Goal: Information Seeking & Learning: Learn about a topic

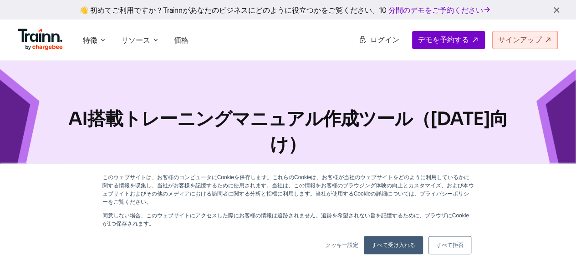
click at [405, 242] on link "すべて受け入れる" at bounding box center [393, 245] width 59 height 18
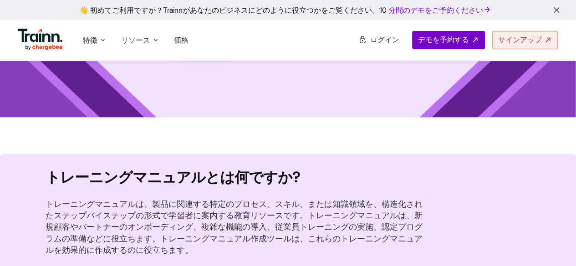
scroll to position [228, 0]
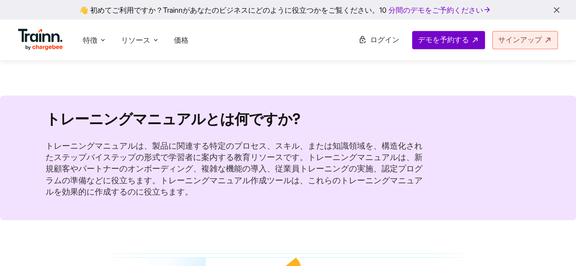
drag, startPoint x: 61, startPoint y: 118, endPoint x: 310, endPoint y: 193, distance: 260.0
click at [310, 193] on section "トレーニングマニュアルとは何ですか? トレーニングマニュアルは、製品に関連する特定のプロセス、スキル、または知識領域を、構造化されたステップバイステップの形式…" at bounding box center [288, 158] width 576 height 125
click at [310, 193] on p "トレーニングマニュアルは、製品に関連する特定のプロセス、スキル、または知識領域を、構造化されたステップバイステップの形式で学習者に案内する教育リソースです。ト…" at bounding box center [237, 168] width 382 height 57
drag, startPoint x: 44, startPoint y: 143, endPoint x: 254, endPoint y: 192, distance: 215.8
click at [254, 192] on section "トレーニングマニュアルとは何ですか? トレーニングマニュアルは、製品に関連する特定のプロセス、スキル、または知識領域を、構造化されたステップバイステップの形式…" at bounding box center [288, 158] width 576 height 125
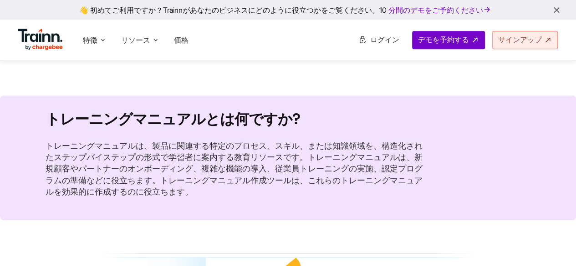
drag, startPoint x: 254, startPoint y: 192, endPoint x: 250, endPoint y: 182, distance: 10.7
click at [254, 192] on p "トレーニングマニュアルは、製品に関連する特定のプロセス、スキル、または知識領域を、構造化されたステップバイステップの形式で学習者に案内する教育リソースです。ト…" at bounding box center [237, 168] width 382 height 57
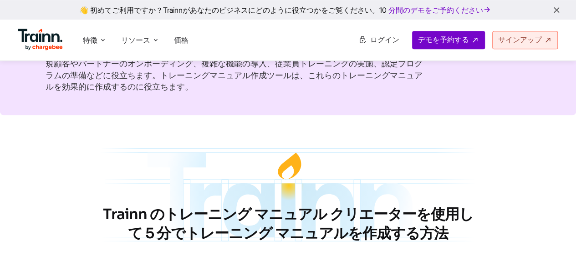
scroll to position [319, 0]
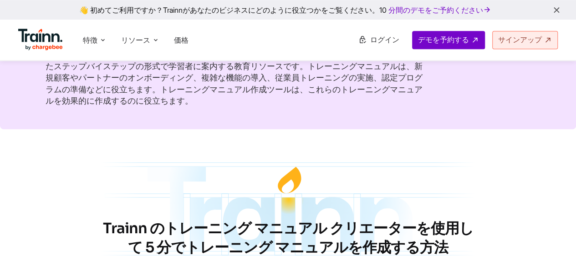
click at [177, 83] on font "トレーニングマニュアルは、製品に関連する特定のプロセス、スキル、または知識領域を、構造化されたステップバイステップの形式で学習者に案内する教育リソースです。ト…" at bounding box center [234, 78] width 377 height 56
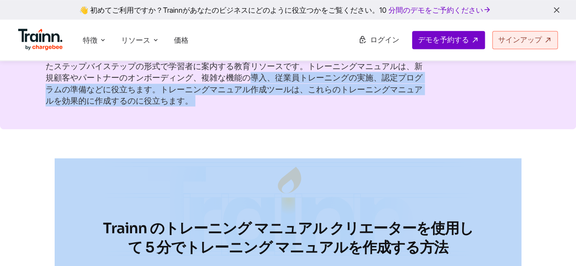
drag, startPoint x: 177, startPoint y: 83, endPoint x: 278, endPoint y: 119, distance: 107.1
click at [278, 119] on section "トレーニングマニュアルとは何ですか? トレーニングマニュアルは、製品に関連する特定のプロセス、スキル、または知識領域を、構造化されたステップバイステップの形式…" at bounding box center [288, 67] width 576 height 125
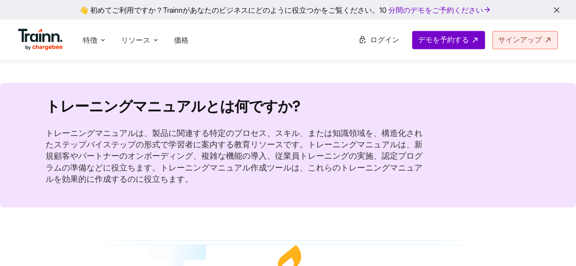
scroll to position [273, 0]
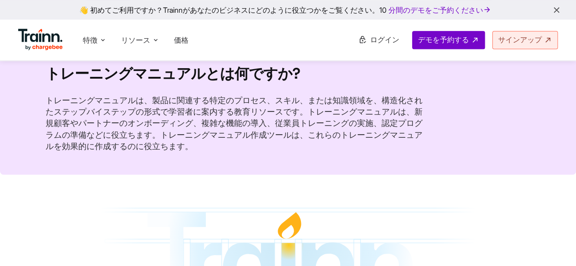
drag, startPoint x: 49, startPoint y: 102, endPoint x: 377, endPoint y: 174, distance: 336.3
click at [377, 174] on section "トレーニングマニュアルとは何ですか? トレーニングマニュアルは、製品に関連する特定のプロセス、スキル、または知識領域を、構造化されたステップバイステップの形式…" at bounding box center [288, 112] width 576 height 125
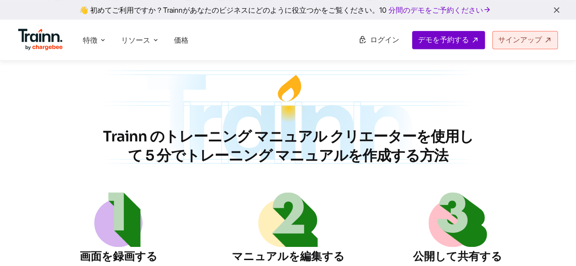
scroll to position [455, 0]
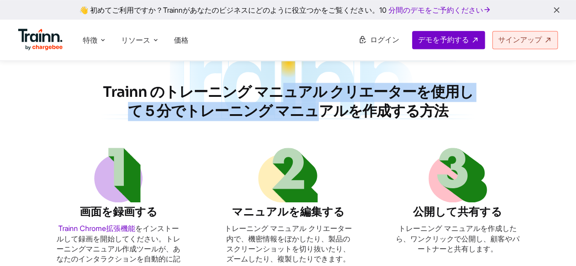
drag, startPoint x: 102, startPoint y: 94, endPoint x: 448, endPoint y: 101, distance: 346.5
click at [448, 101] on font "Trainn のトレーニング マニュアル クリエーターを使用して 5 分でトレーニング マニュアルを作成する方法" at bounding box center [288, 101] width 371 height 37
click at [451, 112] on img at bounding box center [288, 92] width 467 height 141
click at [436, 114] on img at bounding box center [288, 92] width 467 height 141
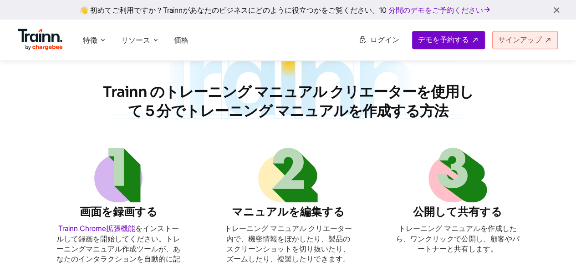
click at [424, 110] on font "Trainn のトレーニング マニュアル クリエーターを使用して 5 分でトレーニング マニュアルを作成する方法" at bounding box center [288, 101] width 371 height 37
drag, startPoint x: 350, startPoint y: 102, endPoint x: 94, endPoint y: 91, distance: 255.7
click at [94, 91] on section "Trainn のトレーニング マニュアル クリエーターを使用して 5 分でトレーニング マニュアルを作成する方法 画面を録画する Trainn Chrome拡…" at bounding box center [288, 173] width 576 height 303
click at [562, 147] on section "Trainn のトレーニング マニュアル クリエーターを使用して 5 分でトレーニング マニュアルを作成する方法 画面を録画する Trainn Chrome拡…" at bounding box center [288, 173] width 576 height 303
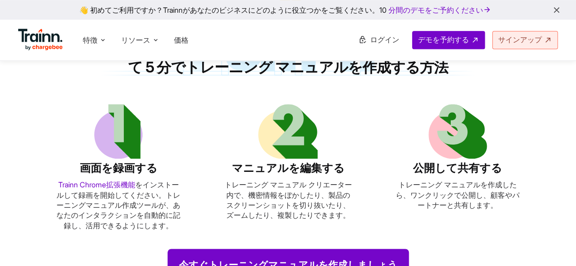
scroll to position [546, 0]
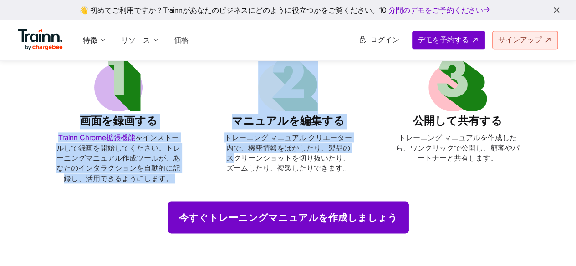
drag, startPoint x: 80, startPoint y: 120, endPoint x: 336, endPoint y: 142, distance: 257.2
click at [336, 142] on ul "画面を録画する Trainn Chrome拡張機能 をインストールして 録画を開始してください。トレーニングマニュアル作成ツールが、あなたのインタラクションを…" at bounding box center [288, 120] width 467 height 127
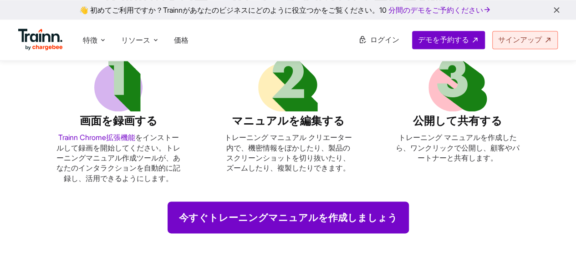
click at [385, 150] on ul "画面を録画する Trainn Chrome拡張機能 をインストールして 録画を開始してください。トレーニングマニュアル作成ツールが、あなたのインタラクションを…" at bounding box center [288, 120] width 467 height 127
drag, startPoint x: 407, startPoint y: 122, endPoint x: 494, endPoint y: 151, distance: 91.9
click at [494, 151] on li "公開して共有する トレーニング マニュアルを作成したら、ワンクリックで公開し、顧客やパートナーと共有します。" at bounding box center [457, 120] width 127 height 127
click at [500, 151] on font "トレーニング マニュアルを作成したら、ワンクリックで公開し、顧客やパートナーと共有します。" at bounding box center [458, 148] width 124 height 30
drag, startPoint x: 480, startPoint y: 147, endPoint x: 507, endPoint y: 171, distance: 36.4
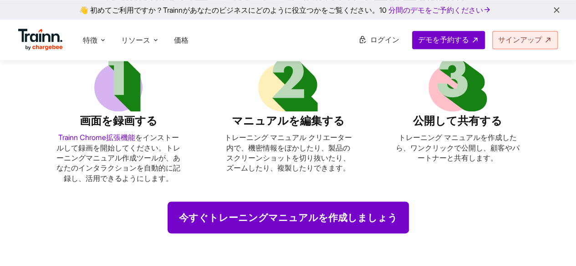
click at [507, 171] on li "公開して共有する トレーニング マニュアルを作成したら、ワンクリックで公開し、顧客やパートナーと共有します。" at bounding box center [457, 120] width 127 height 127
click at [512, 169] on li "公開して共有する トレーニング マニュアルを作成したら、ワンクリックで公開し、顧客やパートナーと共有します。" at bounding box center [457, 120] width 127 height 127
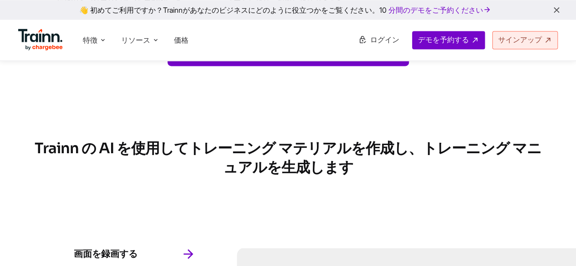
scroll to position [728, 0]
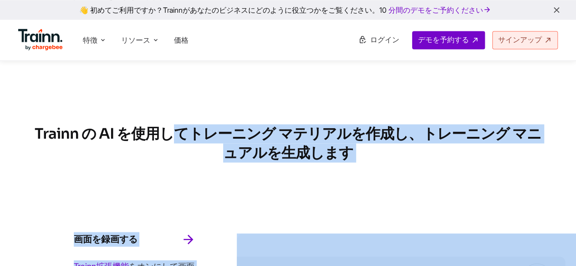
drag, startPoint x: 42, startPoint y: 132, endPoint x: 407, endPoint y: 168, distance: 366.0
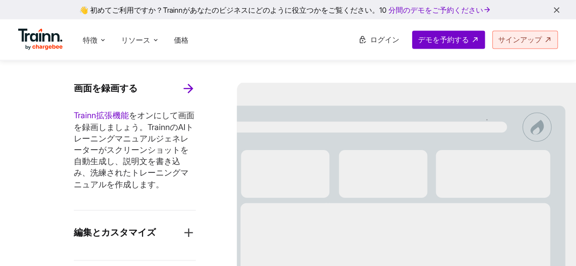
scroll to position [865, 0]
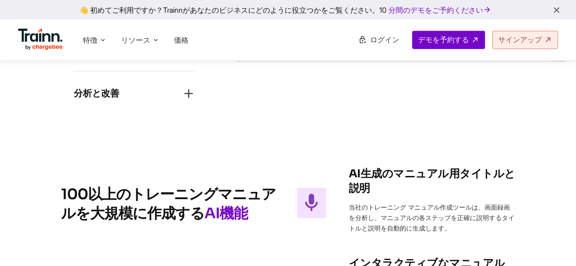
click at [183, 96] on icon "button" at bounding box center [188, 94] width 15 height 15
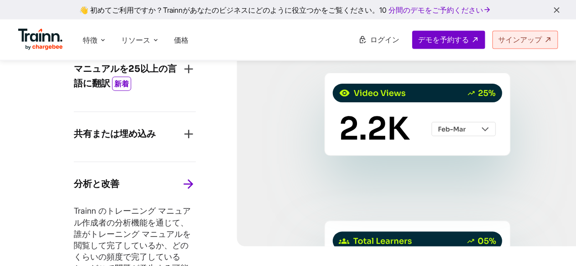
scroll to position [1090, 0]
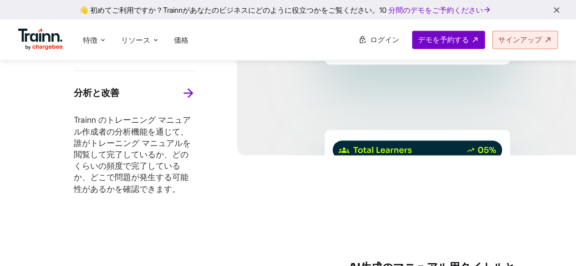
drag, startPoint x: 54, startPoint y: 108, endPoint x: 205, endPoint y: 190, distance: 172.6
click at [205, 190] on div "画面を録画する Trainn拡張機能 をオンにして 画面を録画しましょう。TrainnのAIトレーニングマニュアルジェネレーターがスクリーンショットを自動生成…" at bounding box center [135, 14] width 204 height 399
click at [46, 160] on div "画面を録画する Trainn拡張機能 をオンにして 画面を録画しましょう。TrainnのAIトレーニングマニュアルジェネレーターがスクリーンショットを自動生成…" at bounding box center [135, 14] width 204 height 399
drag, startPoint x: 134, startPoint y: 138, endPoint x: 211, endPoint y: 190, distance: 92.2
click at [211, 190] on div "画面を録画する Trainn拡張機能 をオンにして 画面を録画しましょう。TrainnのAIトレーニングマニュアルジェネレーターがスクリーンショットを自動生成…" at bounding box center [135, 14] width 204 height 399
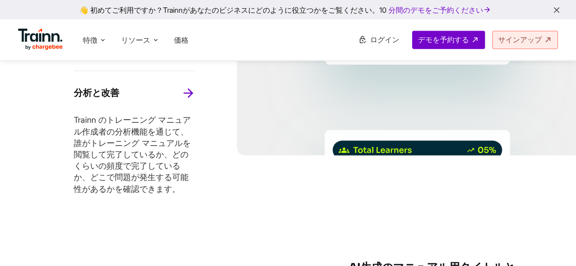
click at [211, 190] on div "画面を録画する Trainn拡張機能 をオンにして 画面を録画しましょう。TrainnのAIトレーニングマニュアルジェネレーターがスクリーンショットを自動生成…" at bounding box center [135, 14] width 204 height 399
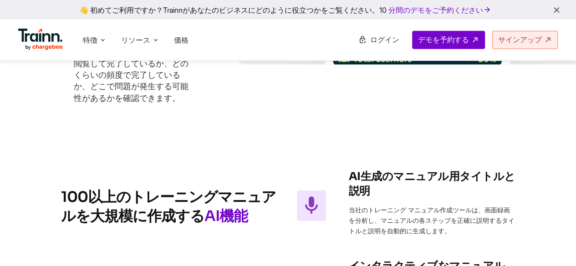
scroll to position [1227, 0]
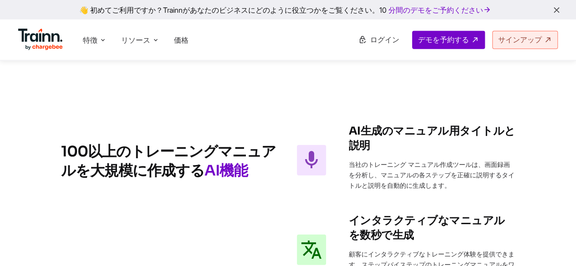
drag, startPoint x: 333, startPoint y: 122, endPoint x: 485, endPoint y: 197, distance: 169.4
click at [485, 197] on div "100以上のトレーニングマニュアルを大規模に 作成する AI機能 AI生成のマニュアル用タイトルと説明 当社のトレーニング マニュアル作成ツールは、画面録画を…" at bounding box center [288, 233] width 576 height 273
click at [485, 197] on div "AI生成のマニュアル用タイトルと説明 当社のトレーニング マニュアル作成ツールは、画面録画を分析し、マニュアルの各ステップを正確に説明するタイトルと説明を自動…" at bounding box center [432, 160] width 167 height 73
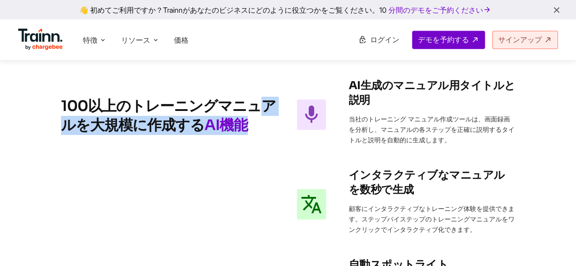
drag, startPoint x: 62, startPoint y: 103, endPoint x: 261, endPoint y: 124, distance: 200.1
click at [261, 124] on h2 "100以上のトレーニングマニュアルを大規模に 作成する AI機能" at bounding box center [170, 189] width 218 height 222
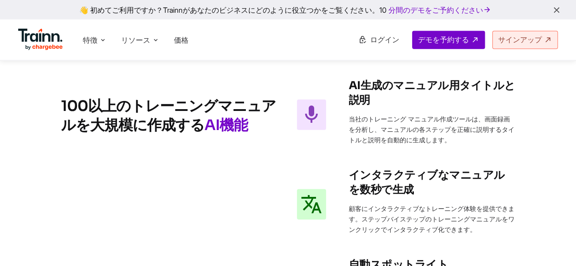
click at [341, 85] on li "AI生成のマニュアル用タイトルと説明 当社のトレーニング マニュアル作成ツールは、画面録画を分析し、マニュアルの各ステップを正確に説明するタイトルと説明を自動…" at bounding box center [406, 114] width 219 height 73
drag, startPoint x: 379, startPoint y: 95, endPoint x: 482, endPoint y: 151, distance: 116.9
click at [482, 151] on div "AI生成のマニュアル用タイトルと説明 当社のトレーニング マニュアル作成ツールは、画面録画を分析し、マニュアルの各ステップを正確に説明するタイトルと説明を自動…" at bounding box center [432, 114] width 167 height 73
drag, startPoint x: 348, startPoint y: 85, endPoint x: 442, endPoint y: 142, distance: 109.5
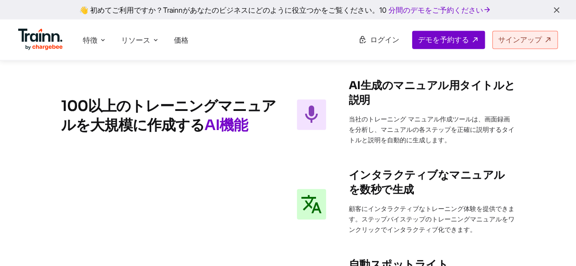
click at [442, 142] on li "AI生成のマニュアル用タイトルと説明 当社のトレーニング マニュアル作成ツールは、画面録画を分析し、マニュアルの各ステップを正確に説明するタイトルと説明を自動…" at bounding box center [406, 114] width 219 height 73
click at [442, 142] on font "当社のトレーニング マニュアル作成ツールは、画面録画を分析し、マニュアルの各ステップを正確に説明するタイトルと説明を自動的に生成します。" at bounding box center [432, 129] width 166 height 29
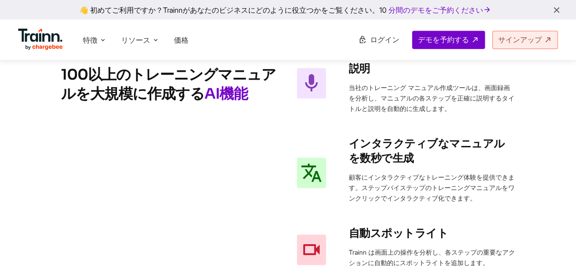
scroll to position [1318, 0]
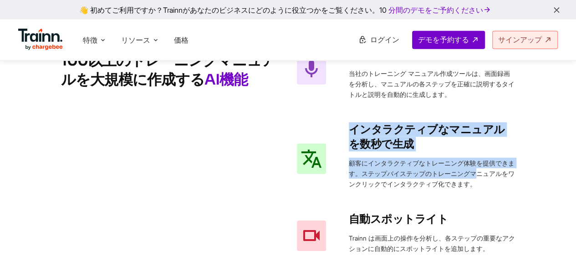
drag, startPoint x: 416, startPoint y: 147, endPoint x: 504, endPoint y: 170, distance: 91.3
click at [504, 170] on li "インタラクティブなマニュアルを数秒で生成 顧客にインタラクティブなトレーニング体験を提供できます。ステップバイステップのトレーニングマニュアルをワンクリックで…" at bounding box center [406, 158] width 219 height 73
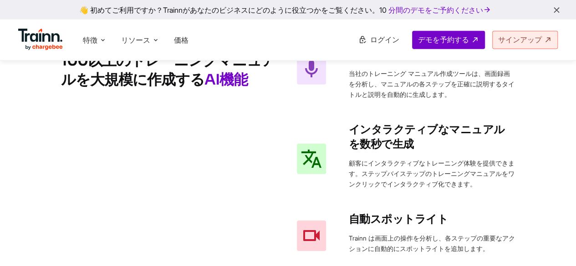
click at [504, 170] on p "顧客にインタラクティブなトレーニング体験を提供できます。ステップバイステップのトレーニングマニュアルをワンクリックでインタラクティブ化できます。" at bounding box center [432, 173] width 167 height 31
drag, startPoint x: 350, startPoint y: 133, endPoint x: 476, endPoint y: 185, distance: 136.6
click at [476, 185] on div "インタラクティブなマニュアルを数秒で生成 顧客にインタラクティブなトレーニング体験を提供できます。ステップバイステップのトレーニングマニュアルをワンクリックで…" at bounding box center [432, 158] width 167 height 73
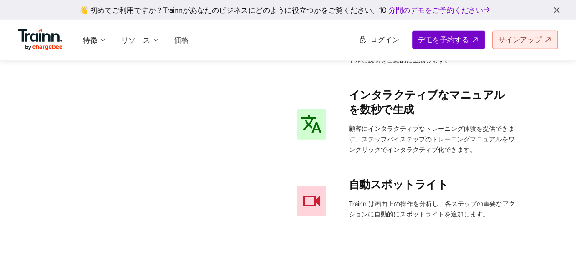
scroll to position [1409, 0]
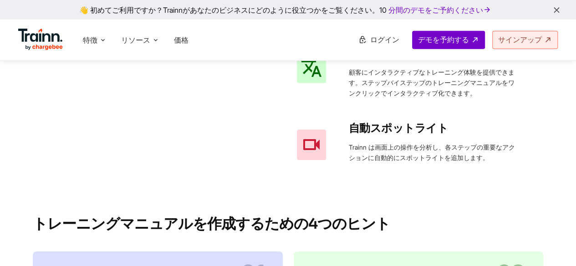
drag, startPoint x: 360, startPoint y: 132, endPoint x: 355, endPoint y: 131, distance: 5.3
click at [357, 132] on font "自動スポットライト" at bounding box center [399, 129] width 100 height 14
drag, startPoint x: 348, startPoint y: 126, endPoint x: 388, endPoint y: 157, distance: 50.7
click at [388, 157] on li "自動スポットライト Trainn は画面上の操作を分析し、各ステップの重要なアクションに自動的にスポットライトを追加します。" at bounding box center [406, 145] width 219 height 48
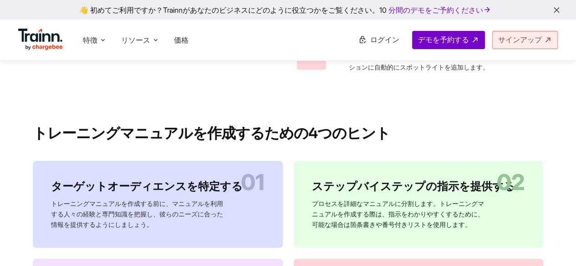
scroll to position [1500, 0]
drag, startPoint x: 63, startPoint y: 116, endPoint x: 56, endPoint y: 116, distance: 7.7
click at [56, 116] on div "トレーニングマニュアルを作成するための4つのヒント ターゲットオーディエンスを特定する トレーニングマニュアルを作成する前に、マニュアルを利用する人々の経験と…" at bounding box center [288, 230] width 576 height 267
click at [0, 123] on div "トレーニングマニュアルを作成するための4つのヒント ターゲットオーディエンスを特定する トレーニングマニュアルを作成する前に、マニュアルを利用する人々の経験と…" at bounding box center [288, 230] width 576 height 267
drag, startPoint x: 10, startPoint y: 128, endPoint x: 166, endPoint y: 135, distance: 155.9
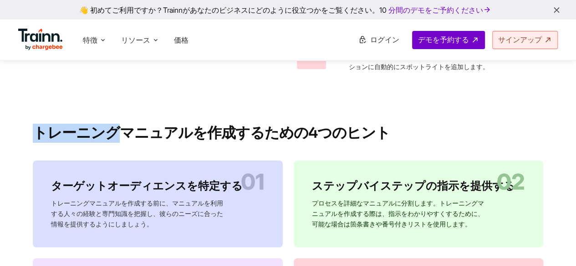
click at [159, 135] on div "トレーニングマニュアルを作成するための4つのヒント ターゲットオーディエンスを特定する トレーニングマニュアルを作成する前に、マニュアルを利用する人々の経験と…" at bounding box center [288, 230] width 576 height 267
click at [214, 136] on font "トレーニングマニュアルを作成するための4つのヒント" at bounding box center [211, 133] width 357 height 18
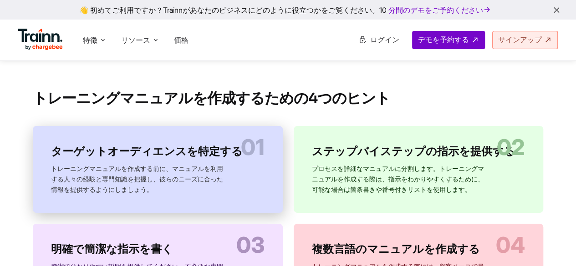
scroll to position [1591, 0]
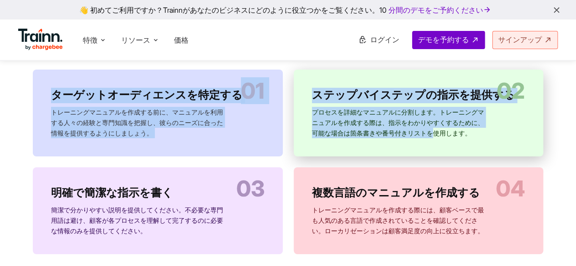
drag, startPoint x: 53, startPoint y: 94, endPoint x: 307, endPoint y: 139, distance: 258.0
click at [307, 139] on div "ターゲットオーディエンスを特定する トレーニングマニュアルを作成する前に、マニュアルを利用する人々の経験と専門知識を把握し、彼らのニーズに合った情報を提供する…" at bounding box center [288, 162] width 510 height 184
click at [307, 139] on div "ステップバイステップの指示を提供する プロセスを詳細なマニュアルに分割します。トレーニングマニュアルを作成する際は、指示をわかりやすくするために、可能な場合は…" at bounding box center [419, 113] width 250 height 87
drag, startPoint x: 313, startPoint y: 97, endPoint x: 423, endPoint y: 143, distance: 119.0
click at [423, 143] on div "ステップバイステップの指示を提供する プロセスを詳細なマニュアルに分割します。トレーニングマニュアルを作成する際は、指示をわかりやすくするために、可能な場合は…" at bounding box center [419, 113] width 250 height 87
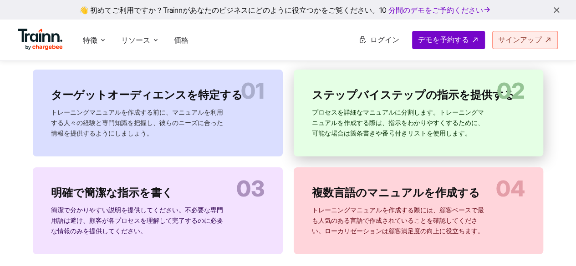
click at [488, 147] on div "ステップバイステップの指示を提供する プロセスを詳細なマニュアルに分割します。トレーニングマニュアルを作成する際は、指示をわかりやすくするために、可能な場合は…" at bounding box center [419, 113] width 250 height 87
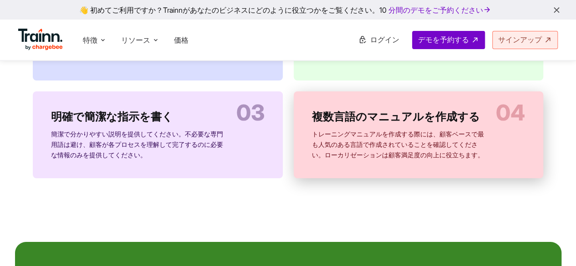
scroll to position [1682, 0]
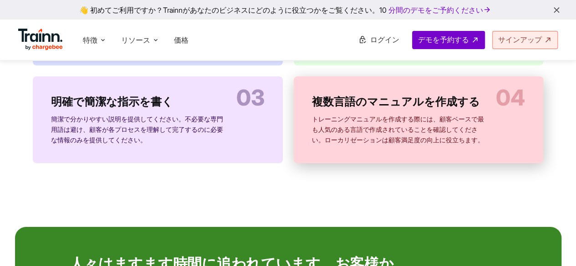
drag, startPoint x: 319, startPoint y: 104, endPoint x: 508, endPoint y: 158, distance: 197.0
click at [508, 158] on div "複数言語のマニュアルを作成する トレーニングマニュアルを作成する際には、顧客ベースで最も人気のある言語で作成されていることを確認してください。ローカリゼーショ…" at bounding box center [419, 119] width 250 height 87
click at [511, 159] on div "複数言語のマニュアルを作成する トレーニングマニュアルを作成する際には、顧客ベースで最も人気のある言語で作成されていることを確認してください。ローカリゼーショ…" at bounding box center [419, 119] width 250 height 87
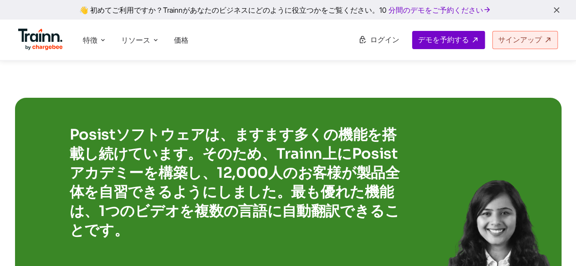
scroll to position [1864, 0]
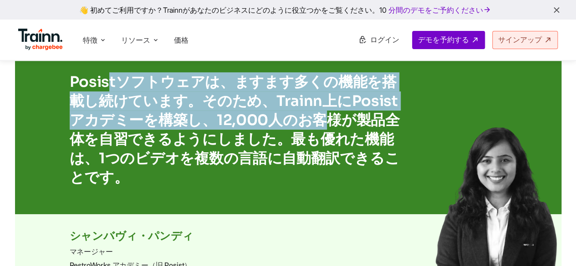
drag, startPoint x: 109, startPoint y: 91, endPoint x: 298, endPoint y: 131, distance: 193.2
click at [298, 131] on font "Posistソフトウェアは、ますます多くの機能を搭載し続けています。そのため、Trainn上にPosistアカデミーを構築し、12,000人のお客様が製品全体…" at bounding box center [235, 130] width 330 height 114
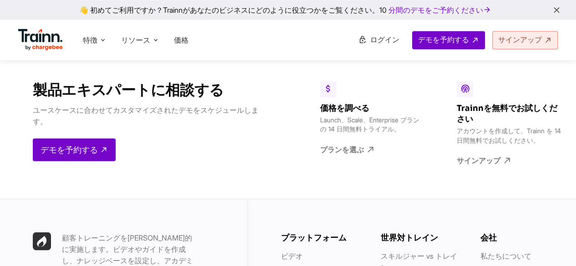
scroll to position [2507, 0]
